Goal: Information Seeking & Learning: Learn about a topic

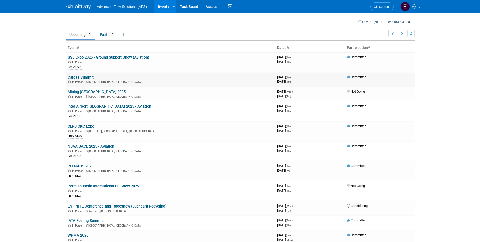
click at [82, 77] on link "Cargas Summit" at bounding box center [81, 77] width 26 height 5
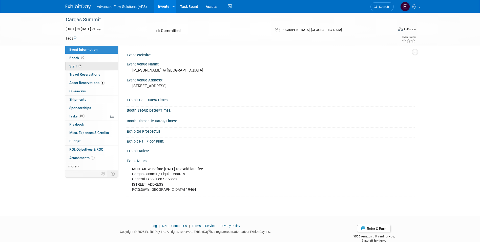
click at [73, 66] on span "Staff 2" at bounding box center [75, 66] width 13 height 4
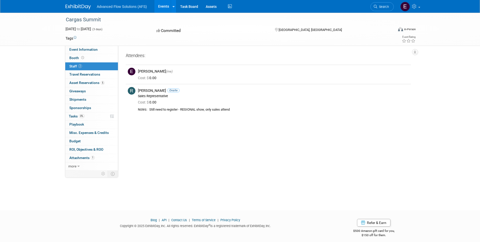
click at [164, 7] on link "Events" at bounding box center [163, 6] width 18 height 13
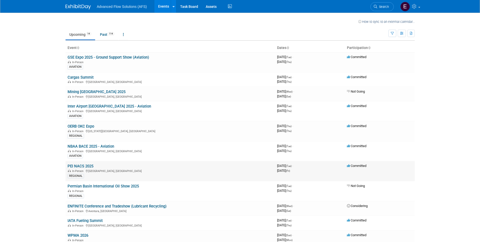
click at [84, 165] on link "PEI NACS 2025" at bounding box center [81, 166] width 26 height 5
click at [123, 57] on link "GSE Expo 2025 - Ground Support Show (Aviation)" at bounding box center [109, 57] width 82 height 5
click at [86, 91] on link "Mining Indonesia 2025" at bounding box center [97, 91] width 58 height 5
click at [85, 125] on link "OERB OKC Expo" at bounding box center [81, 126] width 27 height 5
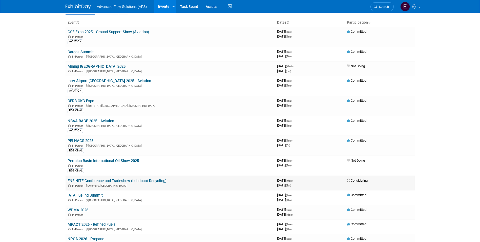
click at [111, 181] on link "ENFINITE Conference and Tradeshow (Lubricant Recycling)" at bounding box center [117, 180] width 99 height 5
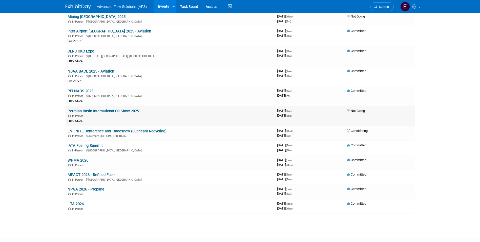
scroll to position [76, 0]
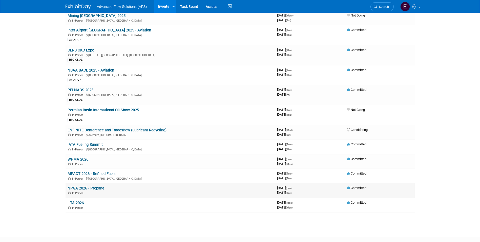
click at [98, 188] on link "NPGA 2026 - Propane" at bounding box center [86, 188] width 37 height 5
click at [87, 144] on link "IATA Fueling Summit" at bounding box center [85, 144] width 35 height 5
click at [107, 129] on link "ENFINITE Conference and Tradeshow (Lubricant Recycling)" at bounding box center [117, 130] width 99 height 5
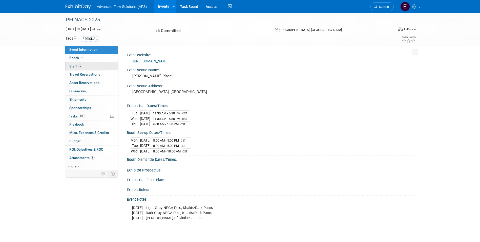
click at [75, 65] on span "Staff 5" at bounding box center [75, 66] width 13 height 4
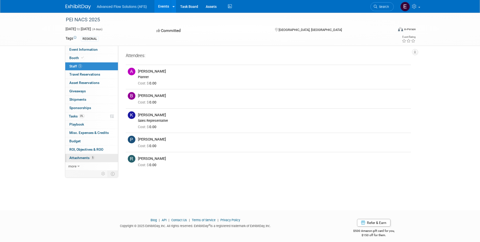
click at [83, 158] on span "Attachments 5" at bounding box center [81, 157] width 25 height 4
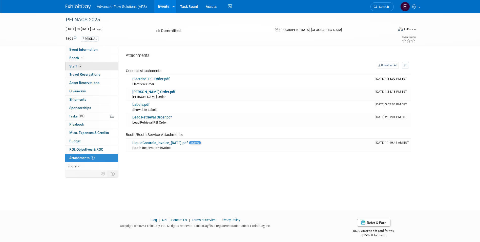
click at [73, 66] on span "Staff 5" at bounding box center [75, 66] width 13 height 4
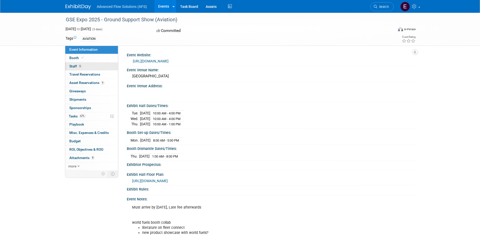
click at [75, 66] on span "Staff 6" at bounding box center [75, 66] width 13 height 4
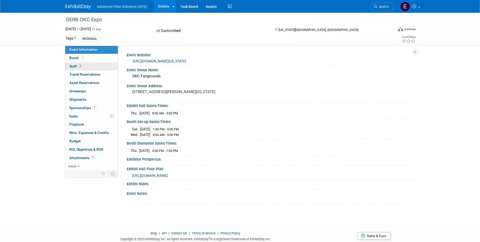
click at [74, 65] on span "Staff 2" at bounding box center [75, 66] width 13 height 4
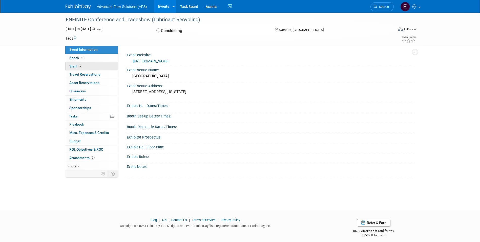
click at [72, 66] on span "Staff 6" at bounding box center [75, 66] width 13 height 4
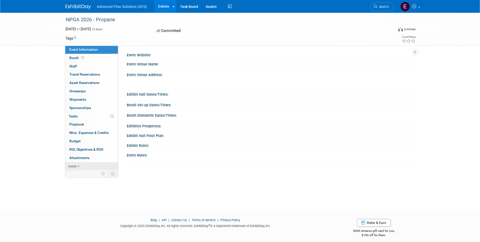
click at [75, 165] on span "more" at bounding box center [72, 166] width 8 height 4
click at [79, 174] on span "Event Binder (.pdf export)" at bounding box center [89, 174] width 41 height 4
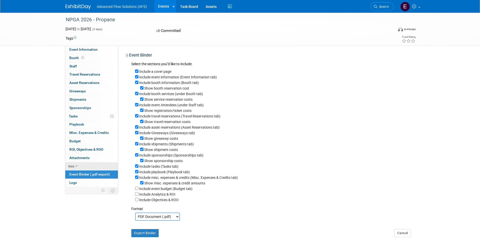
click at [72, 166] on span "less" at bounding box center [71, 166] width 6 height 4
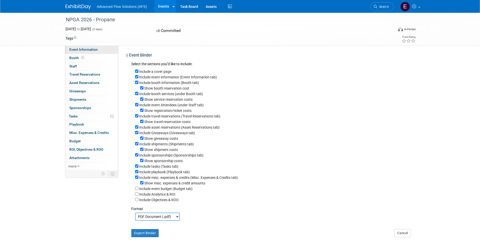
click at [87, 49] on span "Event Information" at bounding box center [83, 49] width 28 height 4
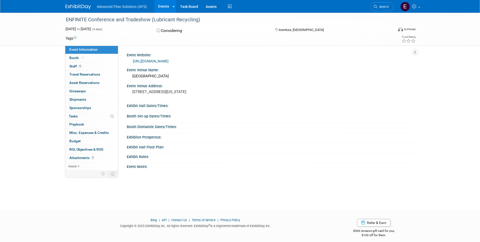
click at [160, 61] on link "[URL][DOMAIN_NAME]" at bounding box center [151, 61] width 36 height 4
